Goal: Use online tool/utility: Utilize a website feature to perform a specific function

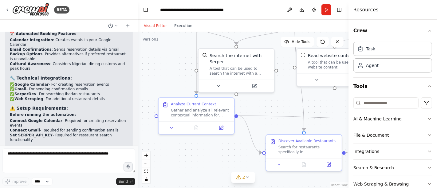
drag, startPoint x: 0, startPoint y: 0, endPoint x: 285, endPoint y: 105, distance: 303.9
click at [285, 105] on div ".deletable-edge-delete-btn { width: 20px; height: 20px; border: 0px solid #ffff…" at bounding box center [243, 110] width 211 height 156
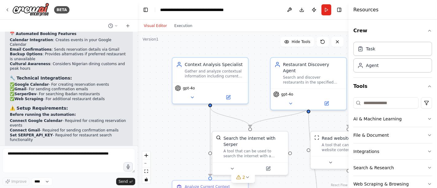
drag, startPoint x: 172, startPoint y: 83, endPoint x: 181, endPoint y: 164, distance: 80.9
click at [181, 164] on div ".deletable-edge-delete-btn { width: 20px; height: 20px; border: 0px solid #ffff…" at bounding box center [243, 110] width 211 height 156
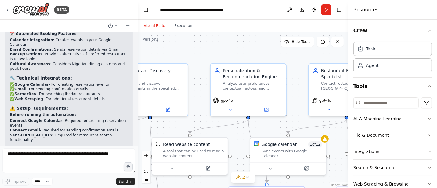
drag, startPoint x: 259, startPoint y: 102, endPoint x: 100, endPoint y: 98, distance: 159.4
click at [100, 98] on div "BETA I want to build a personalized and context aware (time, location, weather,…" at bounding box center [218, 94] width 437 height 188
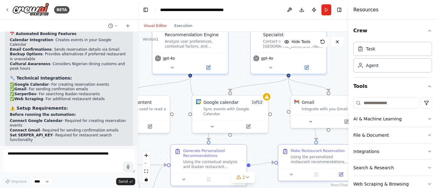
drag, startPoint x: 176, startPoint y: 113, endPoint x: 113, endPoint y: 80, distance: 70.7
click at [113, 80] on div "BETA I want to build a personalized and context aware (time, location, weather,…" at bounding box center [218, 94] width 437 height 188
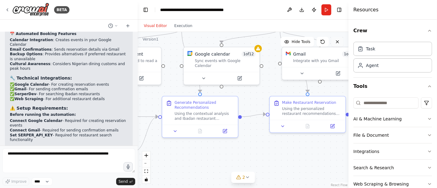
drag, startPoint x: 326, startPoint y: 80, endPoint x: 341, endPoint y: 45, distance: 38.1
click at [341, 45] on div "Version 1 Hide Tools .deletable-edge-delete-btn { width: 20px; height: 20px; bo…" at bounding box center [243, 110] width 211 height 156
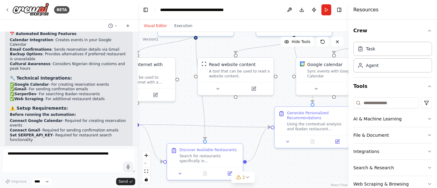
drag, startPoint x: 202, startPoint y: 99, endPoint x: 297, endPoint y: 95, distance: 94.3
click at [297, 95] on div ".deletable-edge-delete-btn { width: 20px; height: 20px; border: 0px solid #ffff…" at bounding box center [243, 110] width 211 height 156
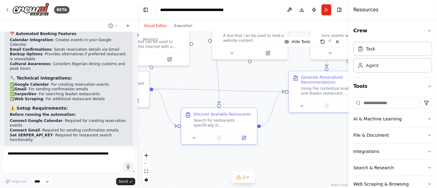
drag, startPoint x: 181, startPoint y: 114, endPoint x: 196, endPoint y: 78, distance: 39.0
click at [196, 78] on div ".deletable-edge-delete-btn { width: 20px; height: 20px; border: 0px solid #ffff…" at bounding box center [243, 110] width 211 height 156
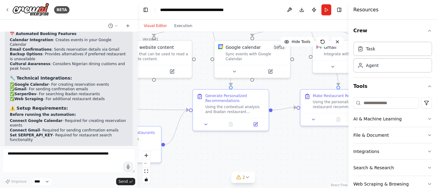
drag, startPoint x: 249, startPoint y: 81, endPoint x: 154, endPoint y: 101, distance: 97.6
click at [154, 101] on div ".deletable-edge-delete-btn { width: 20px; height: 20px; border: 0px solid #ffff…" at bounding box center [243, 110] width 211 height 156
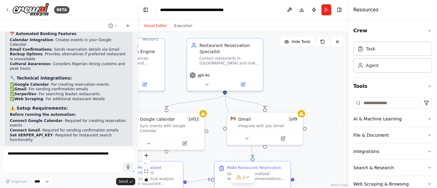
drag, startPoint x: 209, startPoint y: 78, endPoint x: 117, endPoint y: 141, distance: 110.7
click at [117, 141] on div "BETA I want to build a personalized and context aware (time, location, weather,…" at bounding box center [218, 94] width 437 height 188
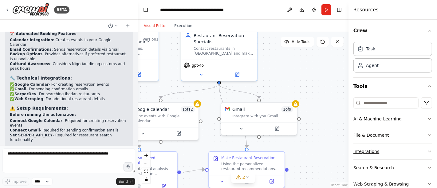
click at [413, 148] on button "Integrations" at bounding box center [392, 151] width 79 height 16
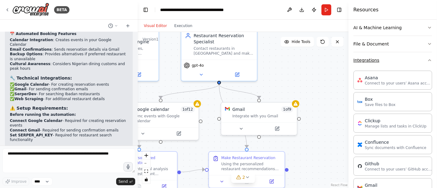
scroll to position [91, 0]
click at [413, 68] on button "Integrations" at bounding box center [392, 61] width 79 height 16
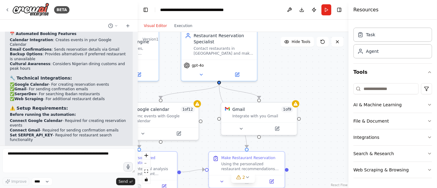
scroll to position [13, 0]
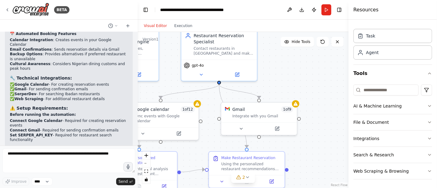
drag, startPoint x: 195, startPoint y: 141, endPoint x: 337, endPoint y: 130, distance: 142.9
click at [337, 130] on div ".deletable-edge-delete-btn { width: 20px; height: 20px; border: 0px solid #ffff…" at bounding box center [243, 110] width 211 height 156
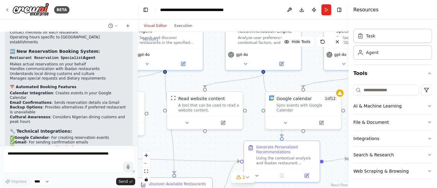
scroll to position [1408, 0]
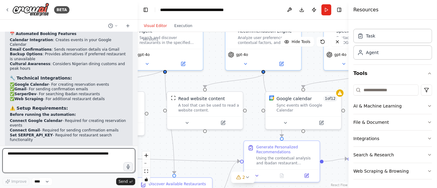
click at [82, 161] on textarea at bounding box center [68, 160] width 133 height 25
type textarea "**********"
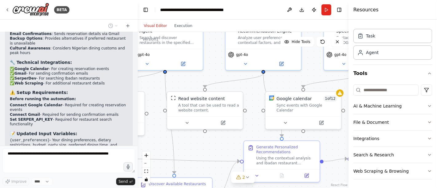
scroll to position [1445, 0]
